Goal: Information Seeking & Learning: Learn about a topic

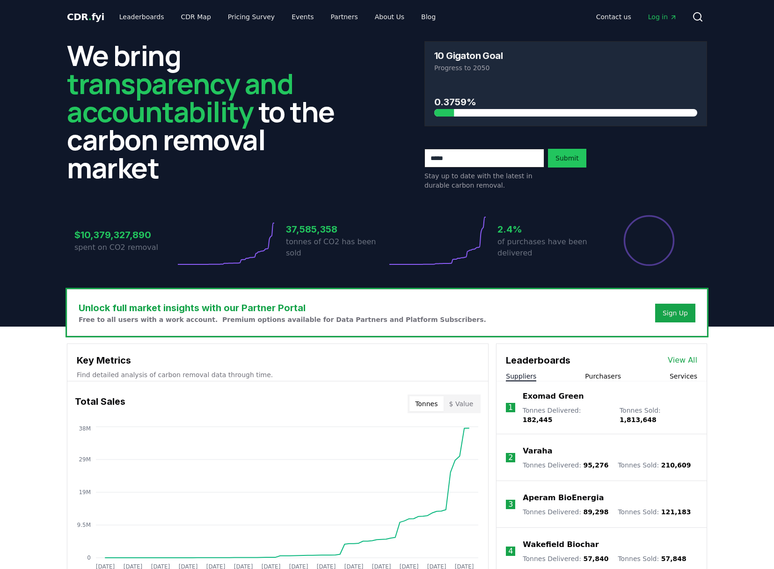
click at [615, 375] on button "Purchasers" at bounding box center [603, 376] width 36 height 9
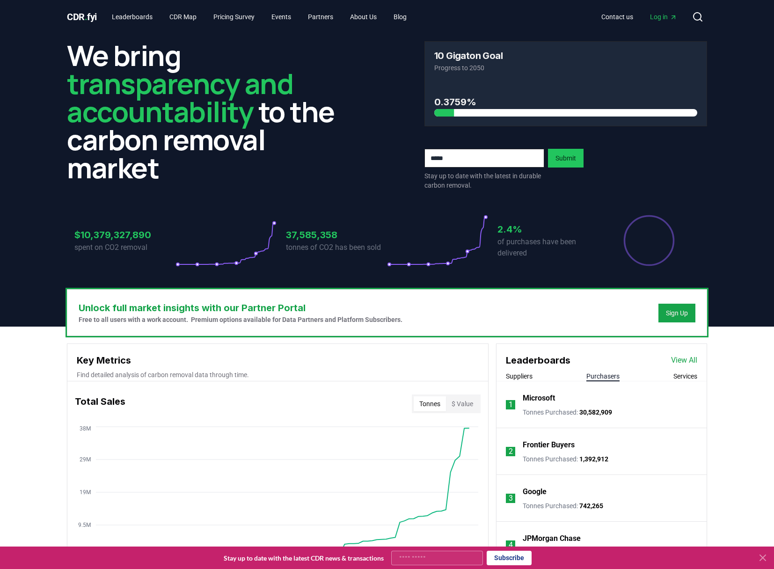
click at [683, 362] on link "View All" at bounding box center [684, 360] width 26 height 11
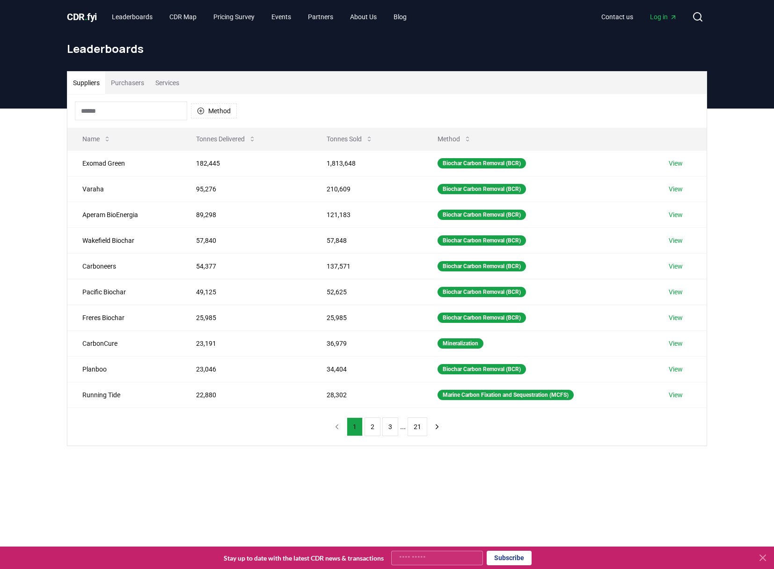
click at [133, 109] on input at bounding box center [131, 111] width 112 height 19
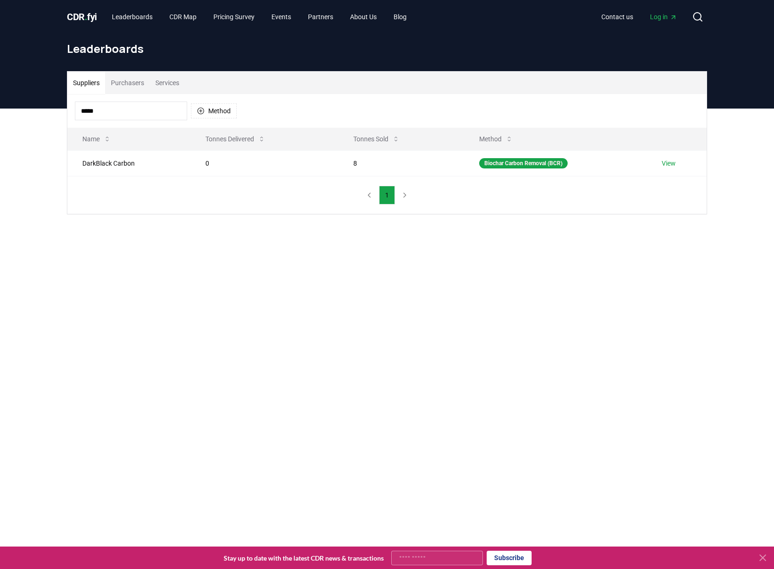
type input "*****"
